Goal: Find specific page/section: Find specific page/section

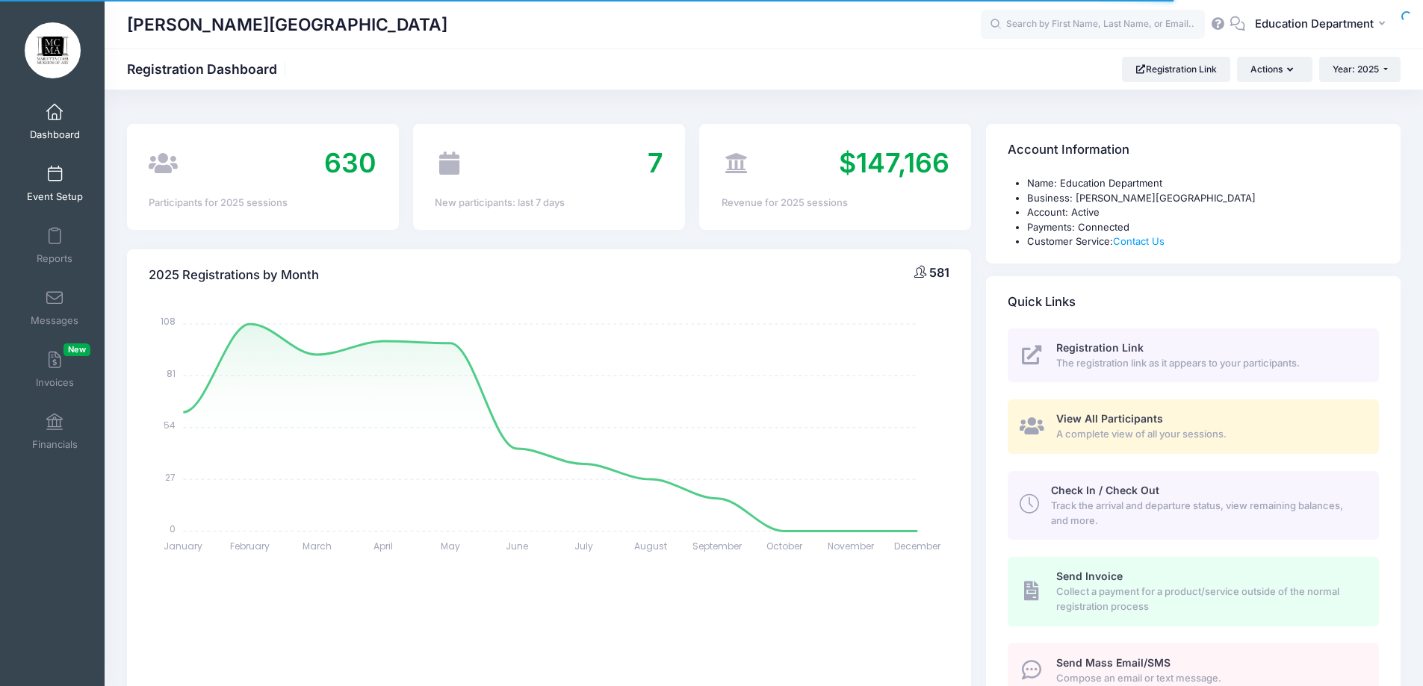
click at [65, 187] on link "Event Setup" at bounding box center [54, 184] width 71 height 52
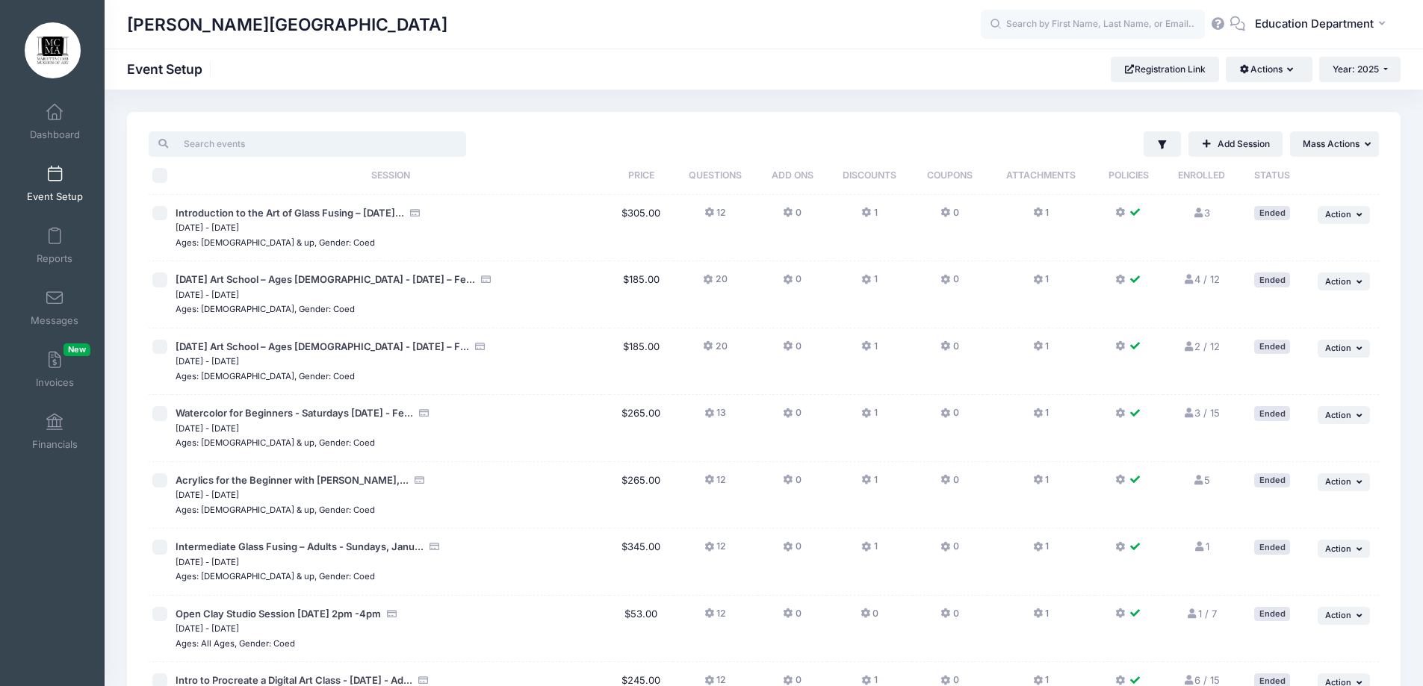
click at [386, 149] on input "search" at bounding box center [307, 143] width 317 height 25
type input "s"
click at [386, 149] on input "s" at bounding box center [307, 143] width 317 height 25
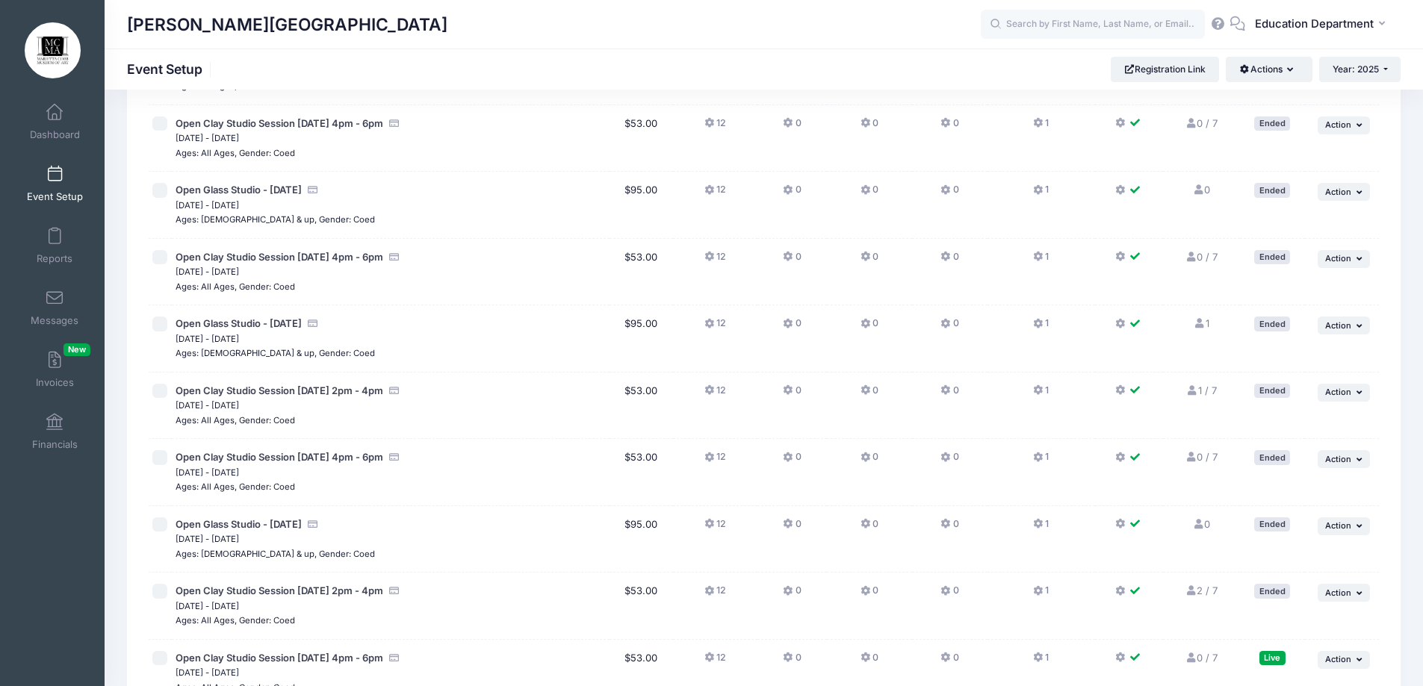
scroll to position [4956, 0]
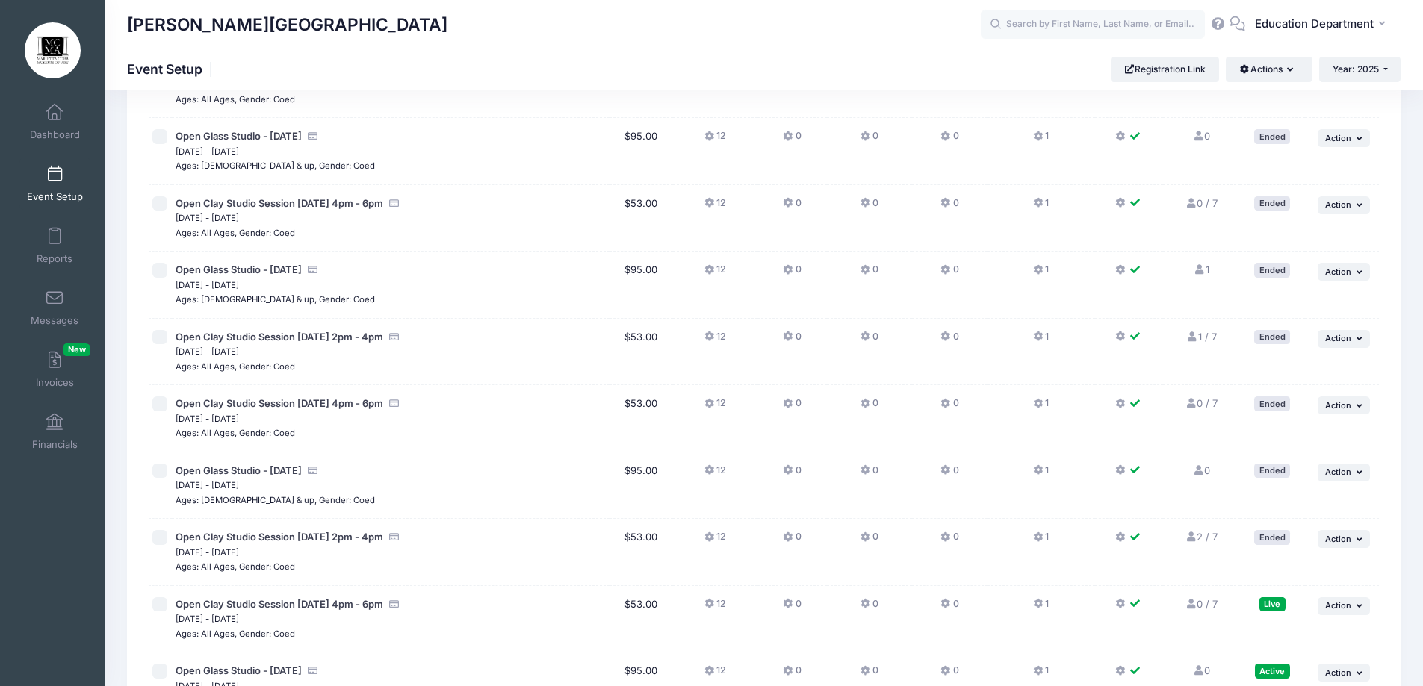
type input "open studio"
